Goal: Task Accomplishment & Management: Complete application form

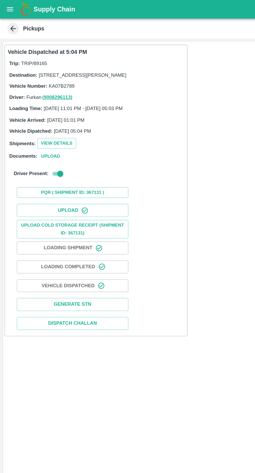
click at [7, 7] on icon "open drawer" at bounding box center [7, 6] width 4 height 3
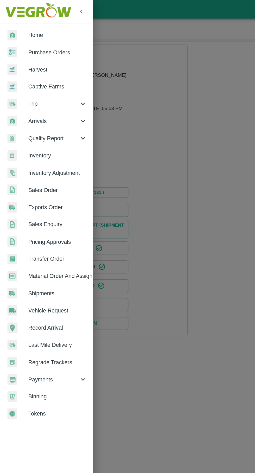
click at [22, 77] on div "Trip" at bounding box center [32, 73] width 65 height 12
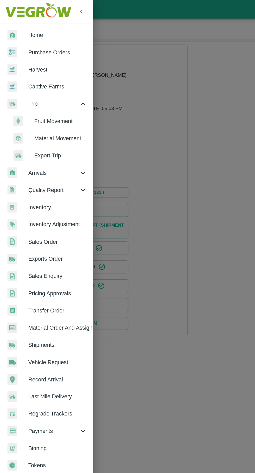
click at [33, 79] on li "Fruit Movement" at bounding box center [34, 85] width 61 height 12
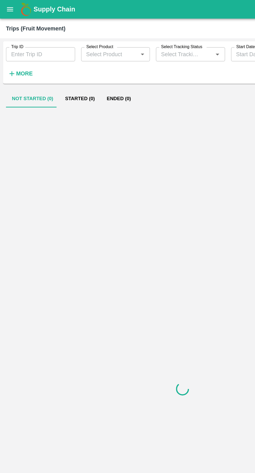
click at [15, 34] on label "Trip ID" at bounding box center [12, 33] width 9 height 4
click at [15, 34] on input "Trip ID" at bounding box center [28, 38] width 48 height 10
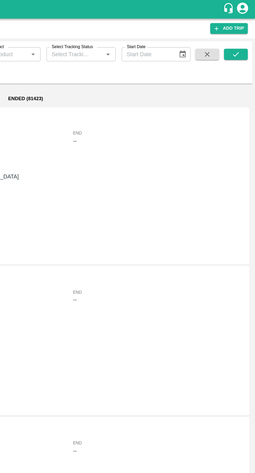
type input "89182"
click at [246, 37] on button "submit" at bounding box center [241, 38] width 17 height 8
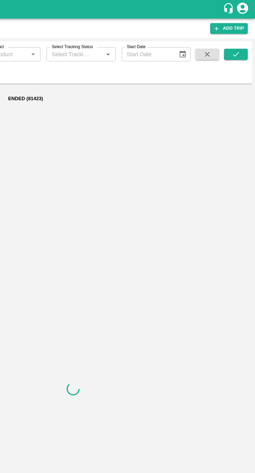
click at [241, 38] on icon "submit" at bounding box center [241, 37] width 4 height 3
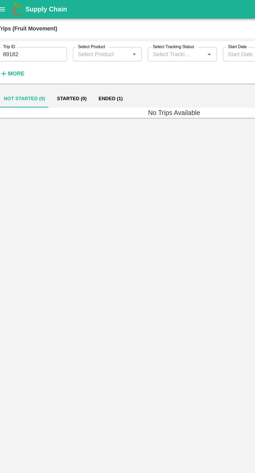
click at [80, 67] on button "Ended (1)" at bounding box center [83, 69] width 25 height 12
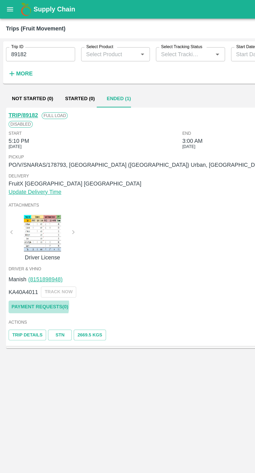
click at [21, 213] on link "Payment Requests( 0 )" at bounding box center [28, 214] width 44 height 9
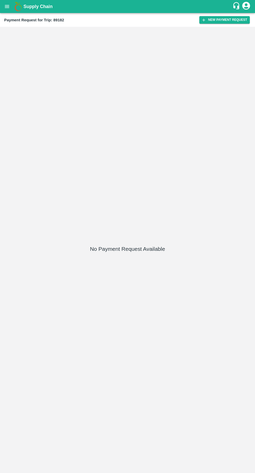
click at [220, 22] on button "New Payment Request" at bounding box center [224, 20] width 50 height 8
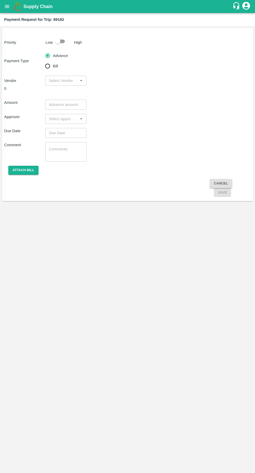
click at [44, 66] on input "Bill" at bounding box center [47, 66] width 10 height 10
radio input "true"
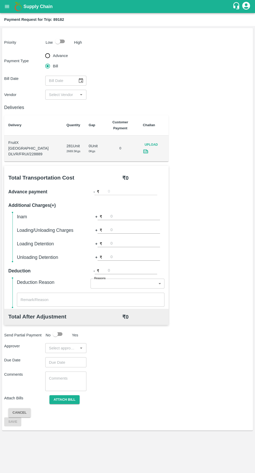
click at [61, 94] on input "input" at bounding box center [61, 94] width 29 height 7
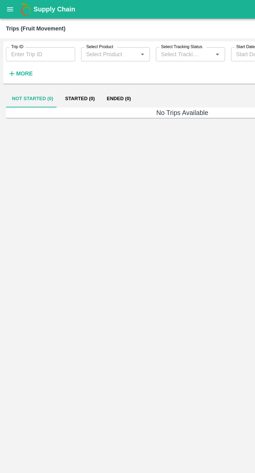
type input "89182"
click at [82, 70] on button "Ended (1)" at bounding box center [83, 69] width 25 height 12
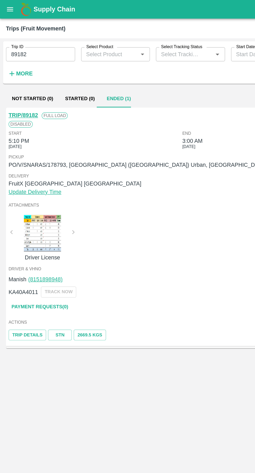
click at [19, 214] on link "Payment Requests( 0 )" at bounding box center [28, 214] width 44 height 9
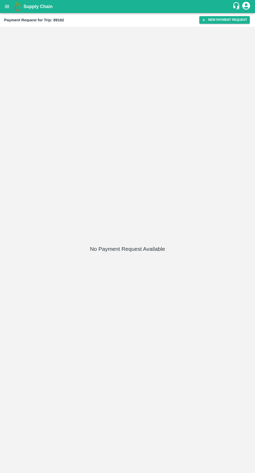
click at [224, 23] on button "New Payment Request" at bounding box center [224, 20] width 50 height 8
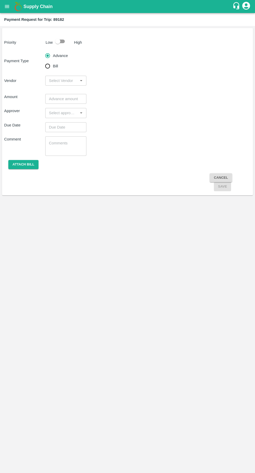
click at [66, 46] on input "checkbox" at bounding box center [58, 41] width 30 height 10
checkbox input "true"
click at [48, 69] on input "Bill" at bounding box center [47, 66] width 10 height 10
radio input "true"
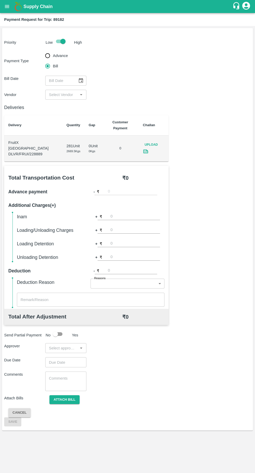
click at [81, 80] on icon "Choose date" at bounding box center [81, 81] width 6 height 6
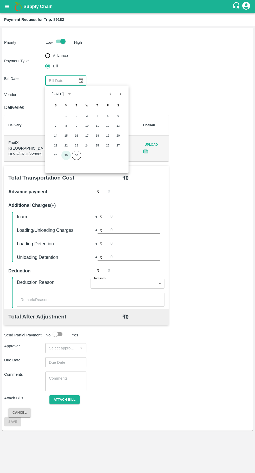
click at [65, 155] on button "29" at bounding box center [65, 155] width 9 height 9
type input "29/09/2025"
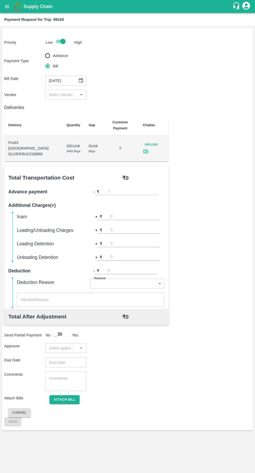
click at [68, 94] on input "input" at bounding box center [61, 94] width 29 height 7
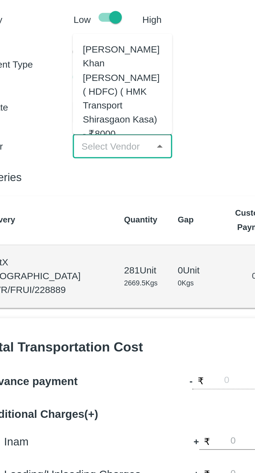
click at [66, 68] on div "Azhar Ahmad Khan Aziz Ahmad ( HDFC) ( HMK Transport Shirasgaon Kasa) - ₹8000" at bounding box center [65, 72] width 33 height 41
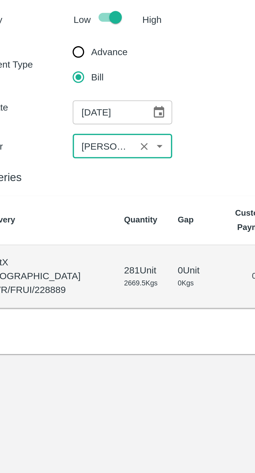
type input "Azhar Ahmad Khan Aziz Ahmad ( HDFC) ( HMK Transport Shirasgaon Kasa) - ₹8000"
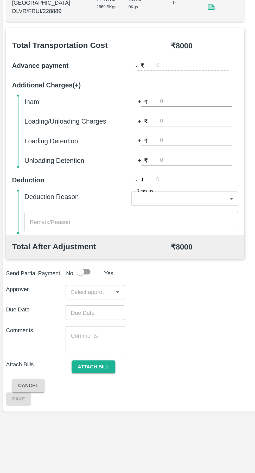
click at [59, 345] on input "input" at bounding box center [61, 348] width 29 height 7
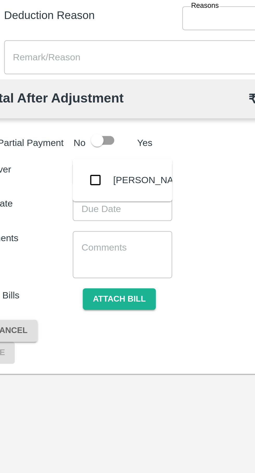
type input "palw"
click at [63, 348] on div "Palwinder Singh" at bounding box center [78, 351] width 32 height 6
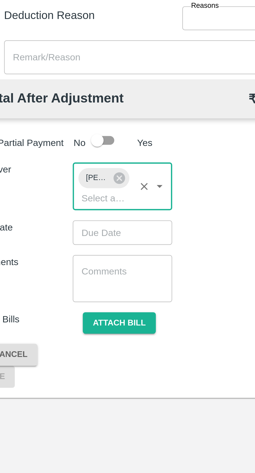
click at [63, 367] on input "Choose date" at bounding box center [63, 372] width 37 height 10
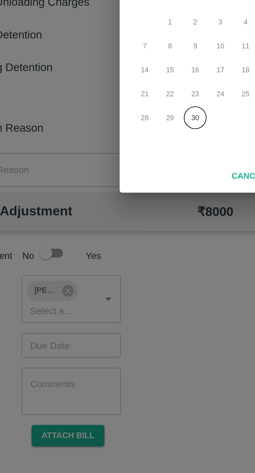
click at [119, 276] on button "30" at bounding box center [116, 277] width 9 height 9
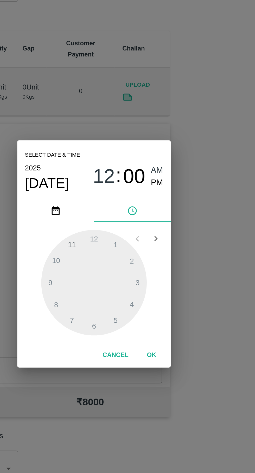
click at [163, 199] on span "PM" at bounding box center [161, 198] width 7 height 7
click at [138, 277] on div at bounding box center [127, 251] width 57 height 57
click at [141, 274] on div at bounding box center [127, 251] width 57 height 57
click at [140, 275] on div at bounding box center [127, 251] width 57 height 57
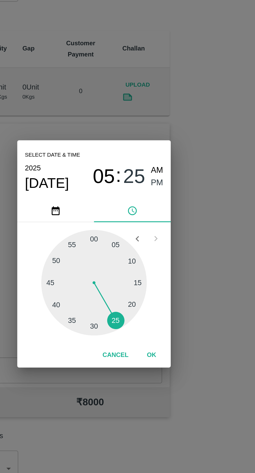
type input "30/09/2025 05:25 PM"
click at [159, 291] on button "OK" at bounding box center [158, 291] width 17 height 9
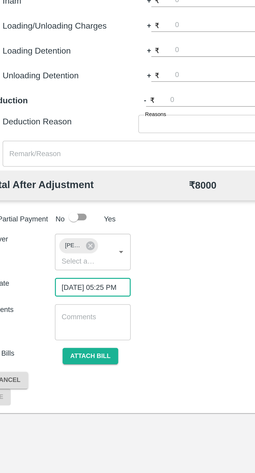
click at [60, 405] on button "Attach bill" at bounding box center [64, 409] width 30 height 9
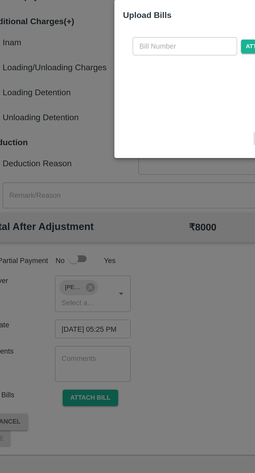
click at [111, 218] on input "text" at bounding box center [115, 219] width 57 height 10
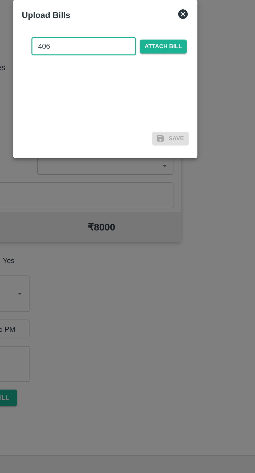
type input "406"
click at [162, 220] on span "Attach bill" at bounding box center [158, 219] width 25 height 8
click at [0, 0] on input "Attach bill" at bounding box center [0, 0] width 0 height 0
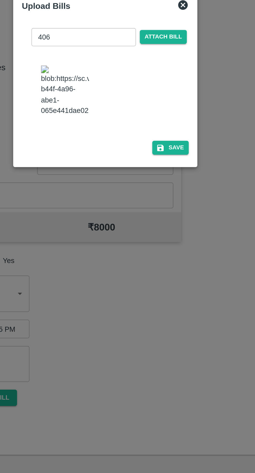
click at [159, 276] on icon "button" at bounding box center [157, 274] width 5 height 5
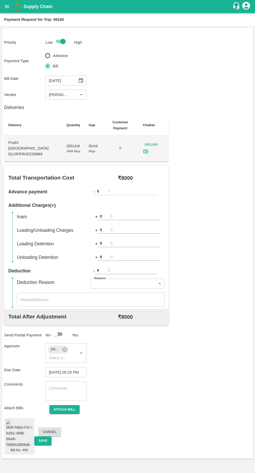
click at [44, 436] on button "Save" at bounding box center [42, 440] width 17 height 9
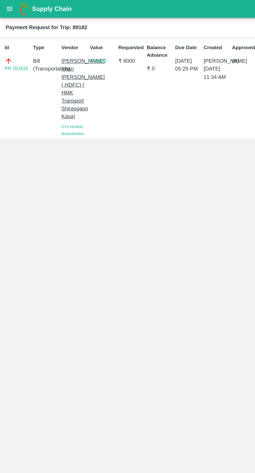
click at [7, 7] on icon "open drawer" at bounding box center [7, 6] width 4 height 3
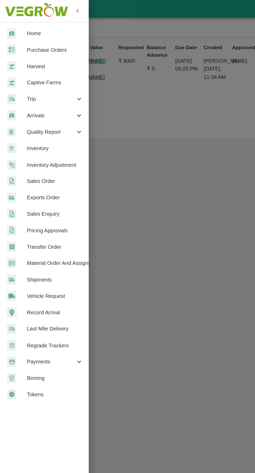
click at [26, 73] on span "Trip" at bounding box center [37, 73] width 35 height 6
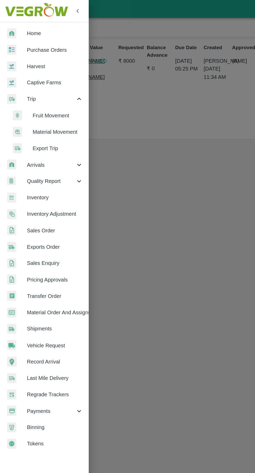
click at [29, 85] on span "Fruit Movement" at bounding box center [42, 85] width 37 height 6
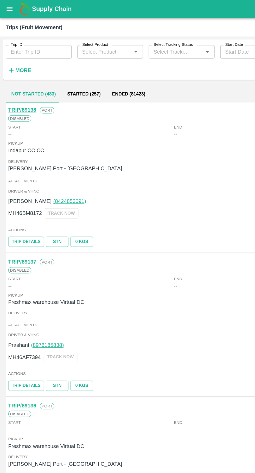
click at [31, 34] on input "Trip ID" at bounding box center [28, 38] width 48 height 10
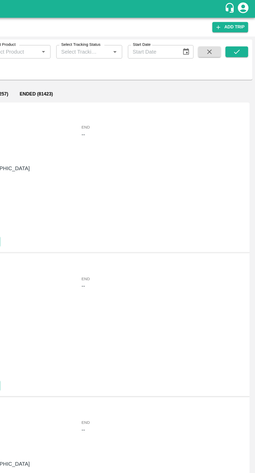
type input "89165"
click at [240, 39] on icon "submit" at bounding box center [241, 37] width 4 height 3
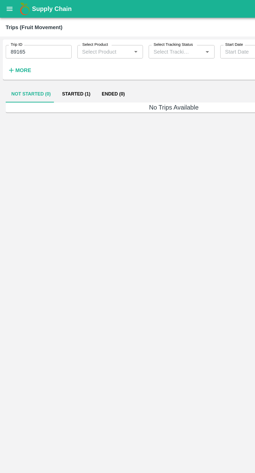
click at [59, 69] on button "Started (1)" at bounding box center [55, 69] width 29 height 12
